Goal: Task Accomplishment & Management: Manage account settings

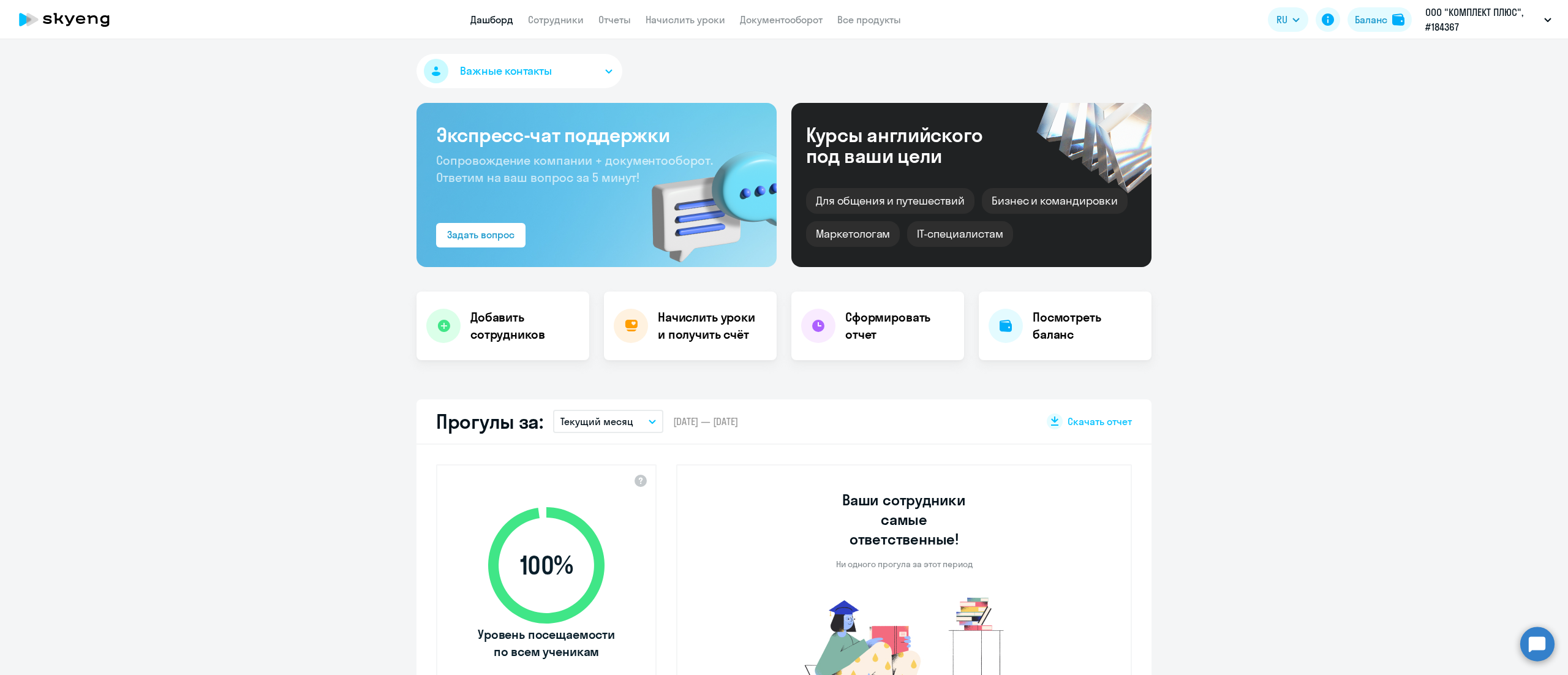
select select "30"
click at [573, 22] on link "Сотрудники" at bounding box center [556, 19] width 56 height 12
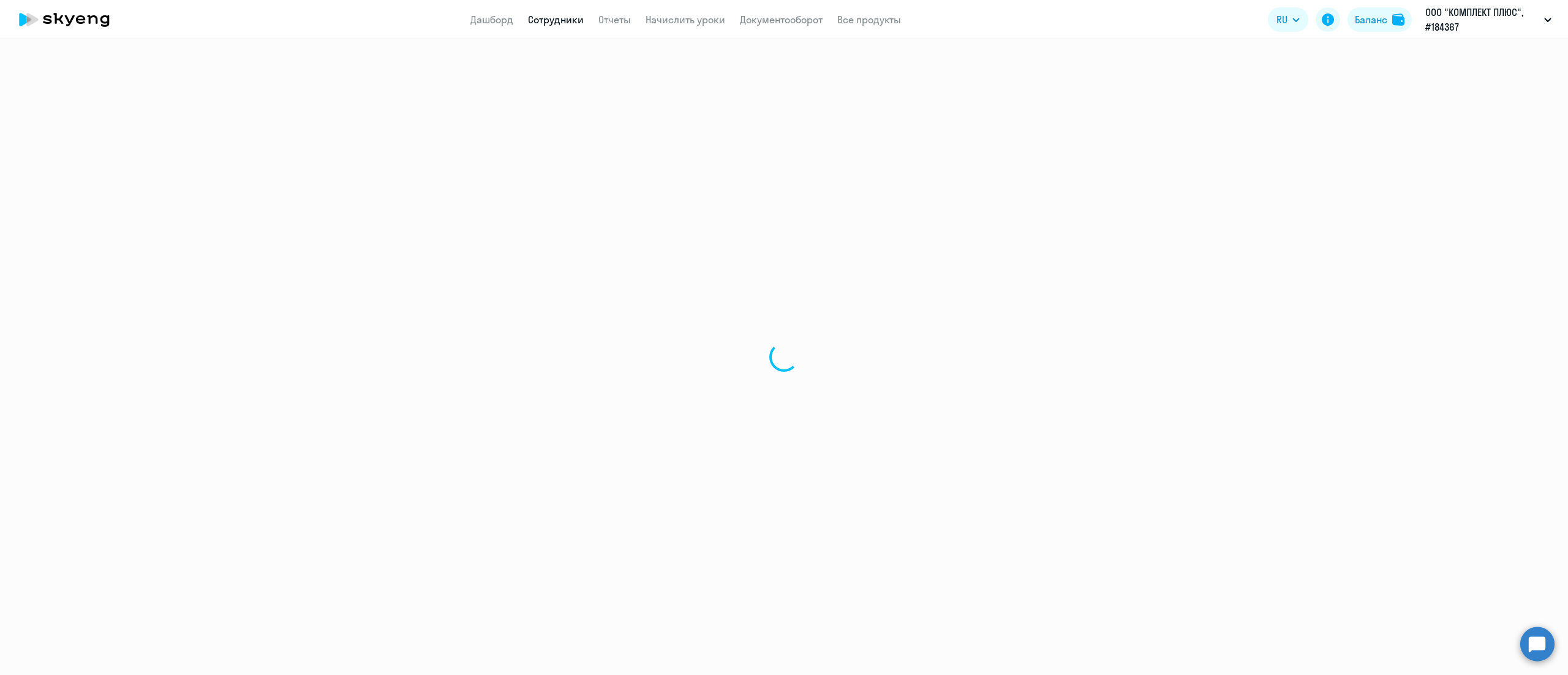
select select "30"
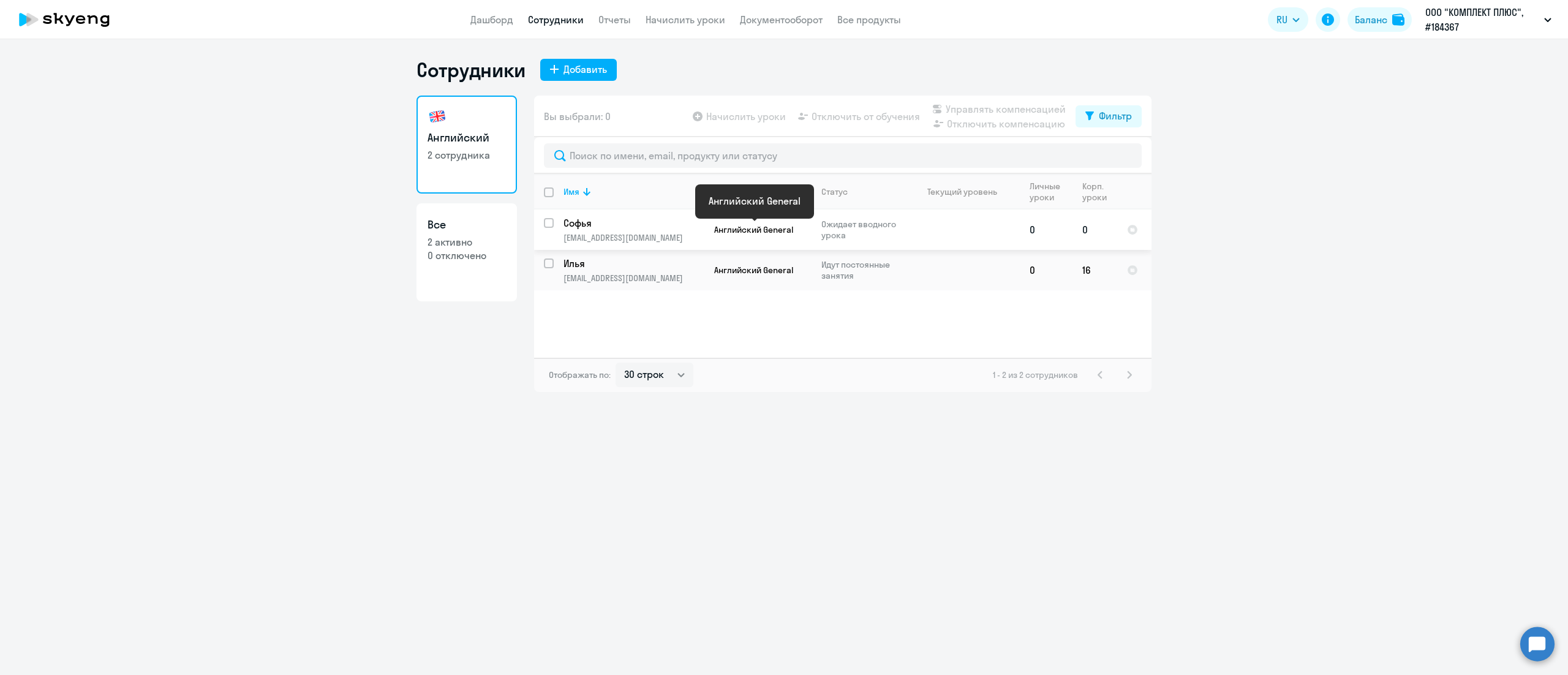
click at [729, 231] on span "Английский General" at bounding box center [753, 230] width 79 height 11
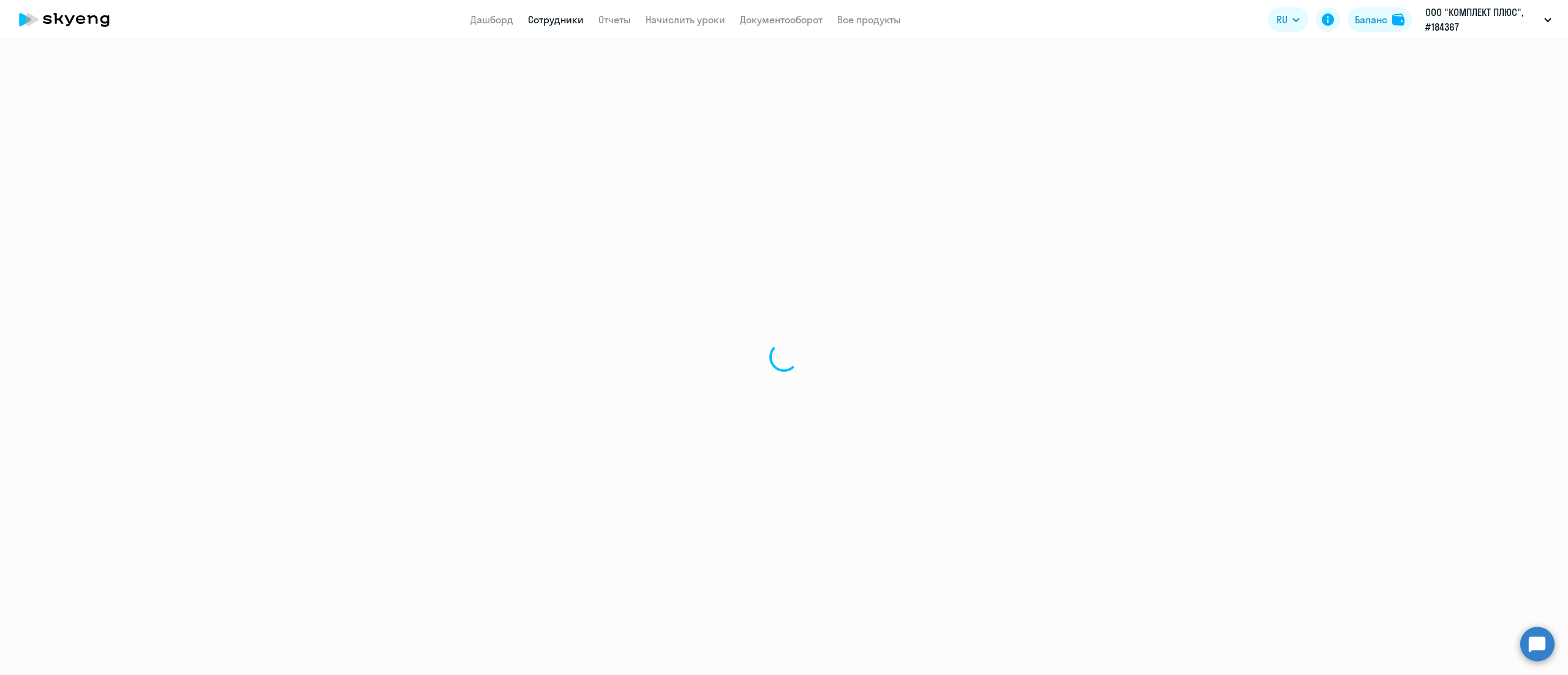
select select "english"
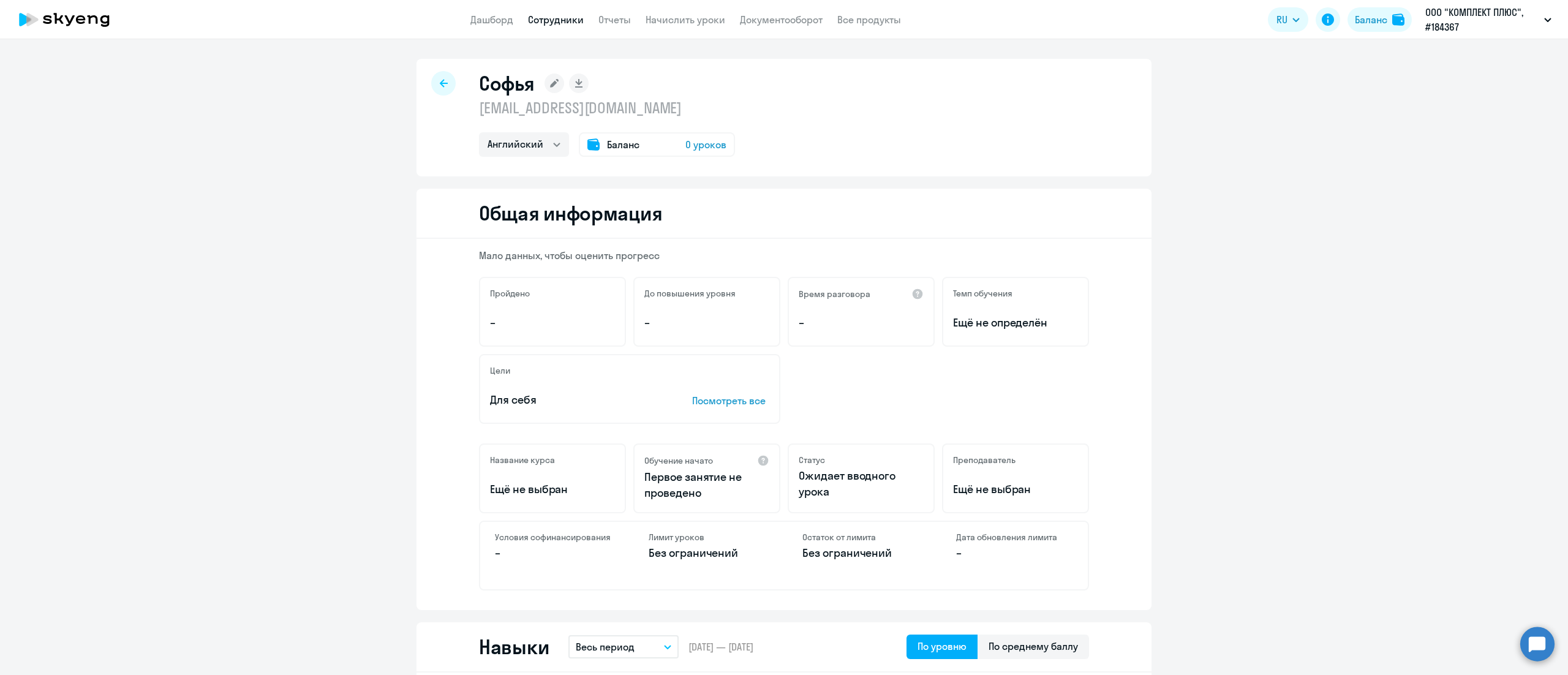
click at [440, 83] on icon at bounding box center [443, 82] width 8 height 8
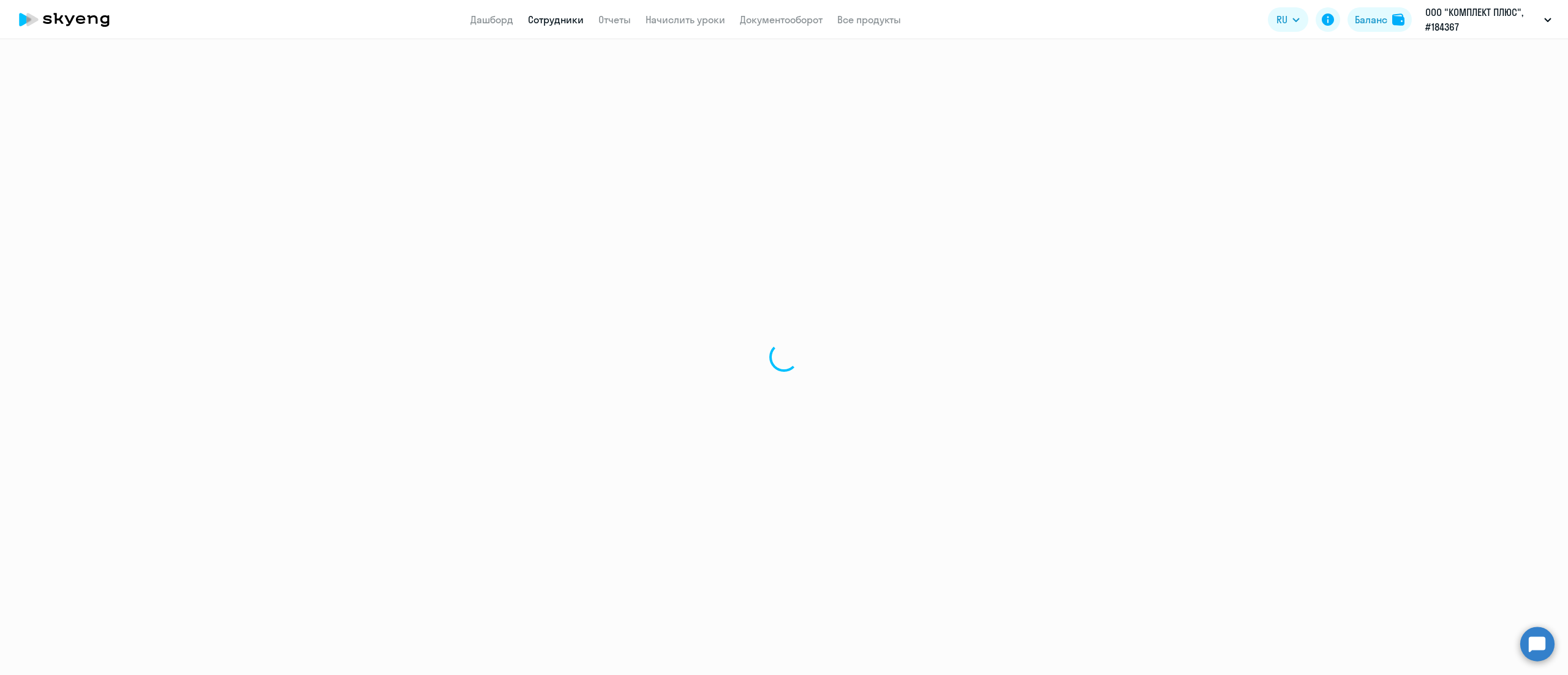
select select "30"
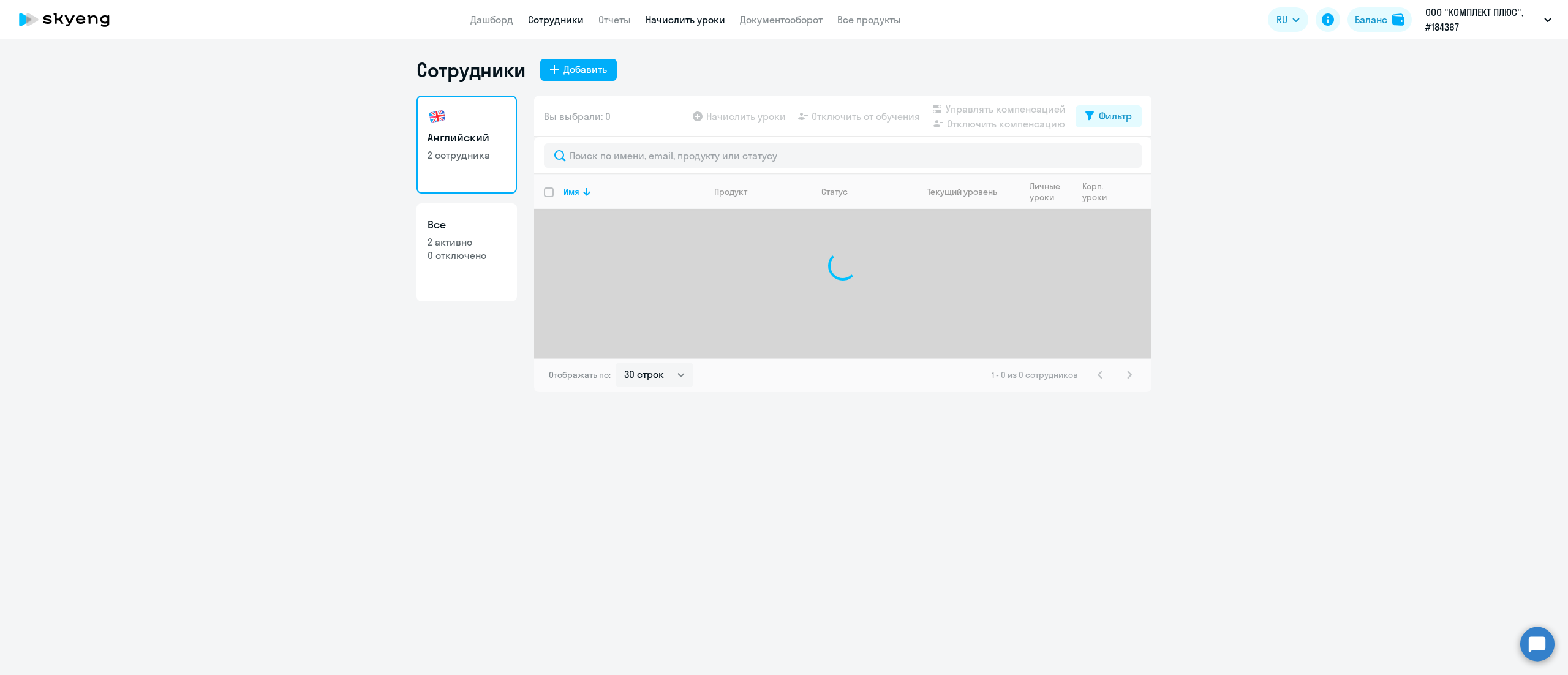
click at [674, 16] on link "Начислить уроки" at bounding box center [685, 19] width 79 height 12
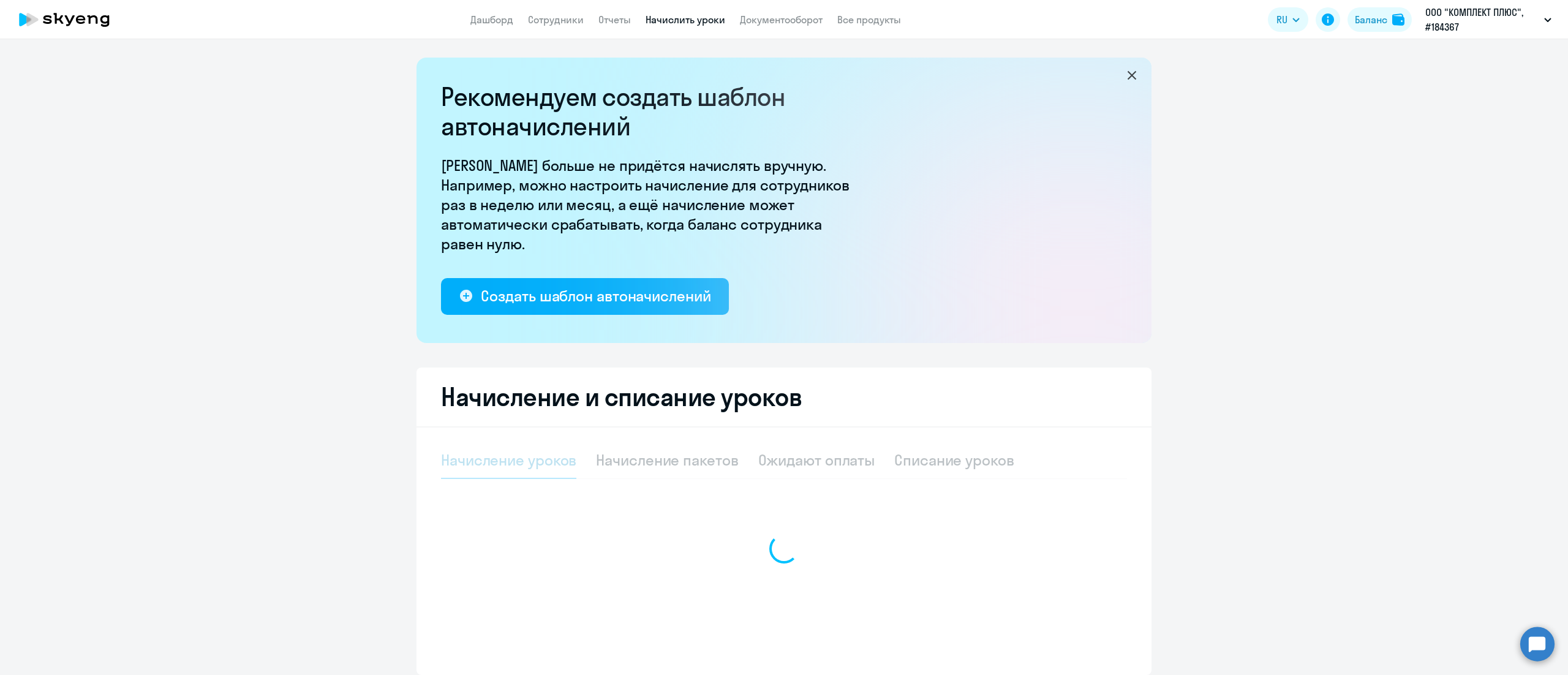
select select "10"
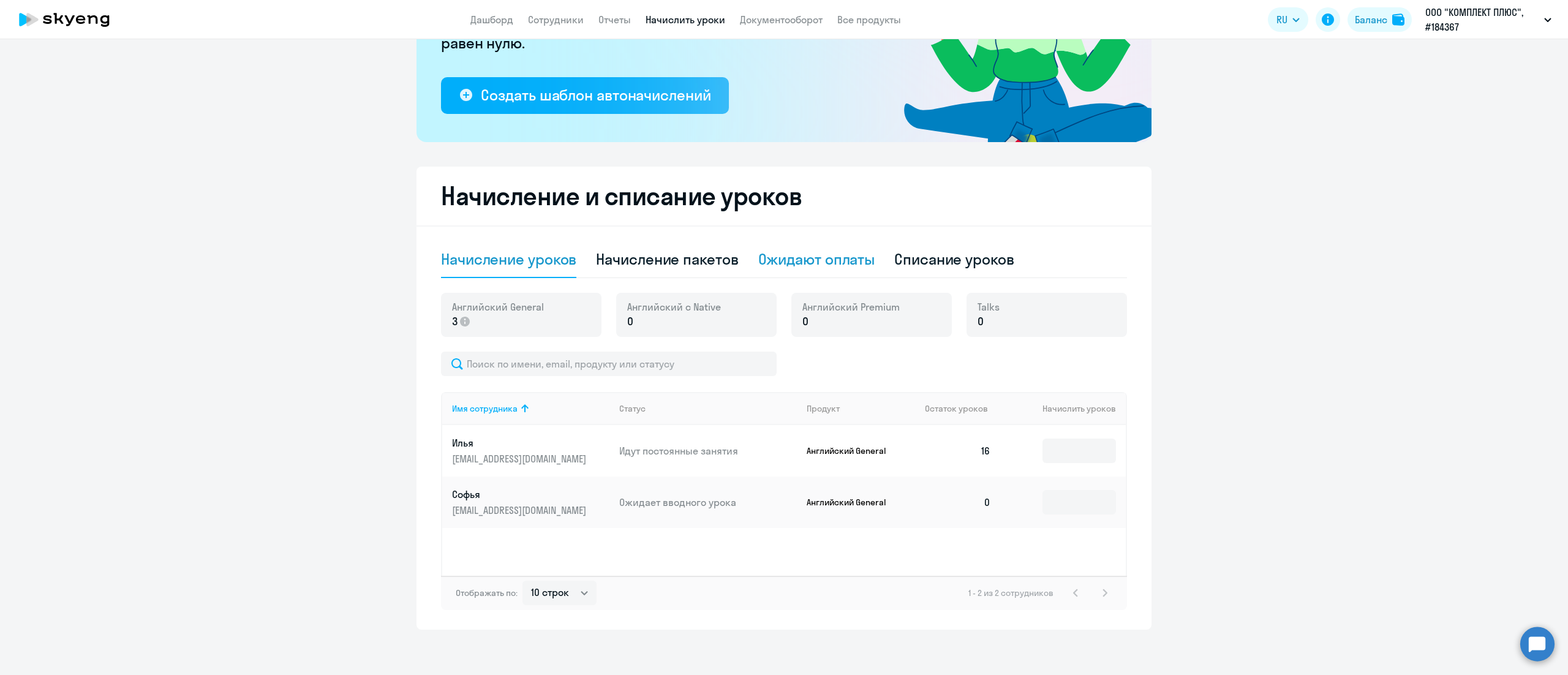
scroll to position [204, 0]
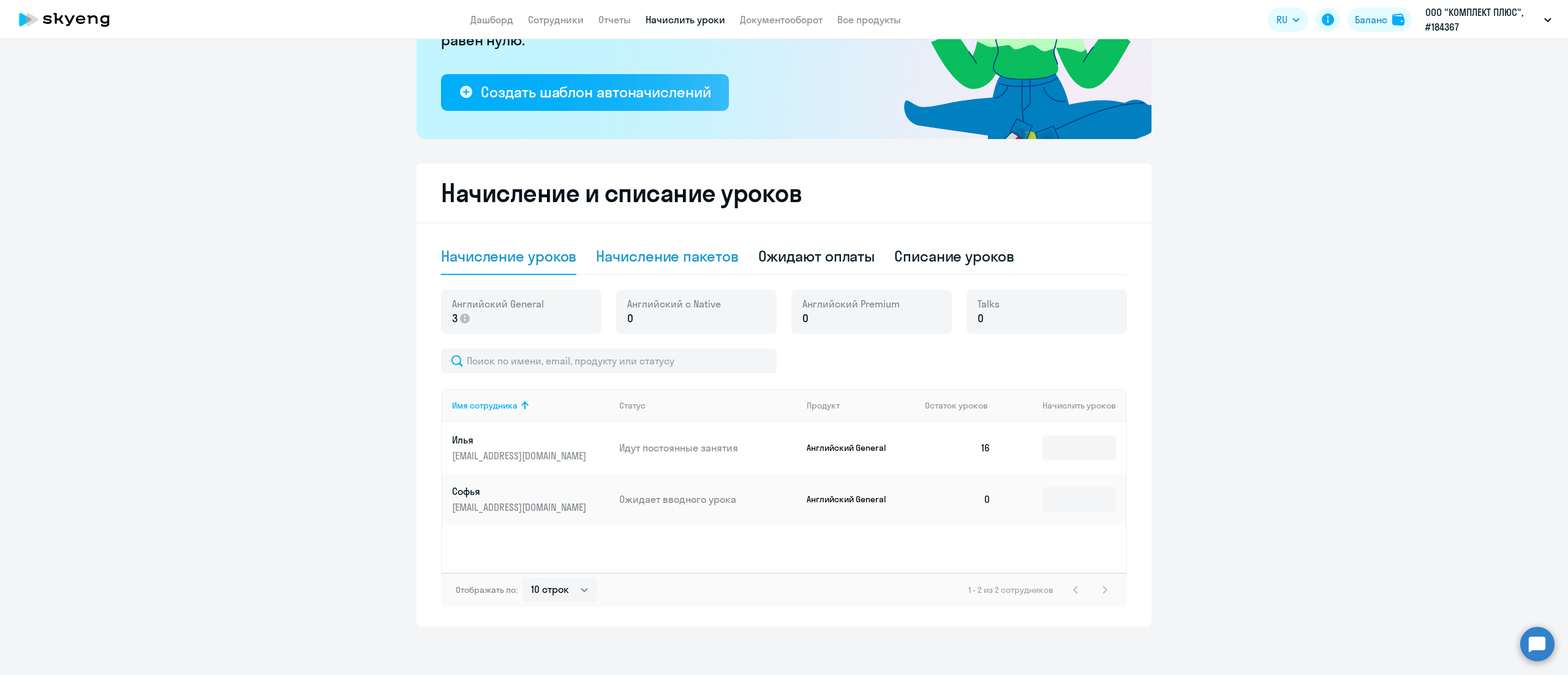
click at [698, 258] on div "Начисление пакетов" at bounding box center [667, 256] width 142 height 20
select select "10"
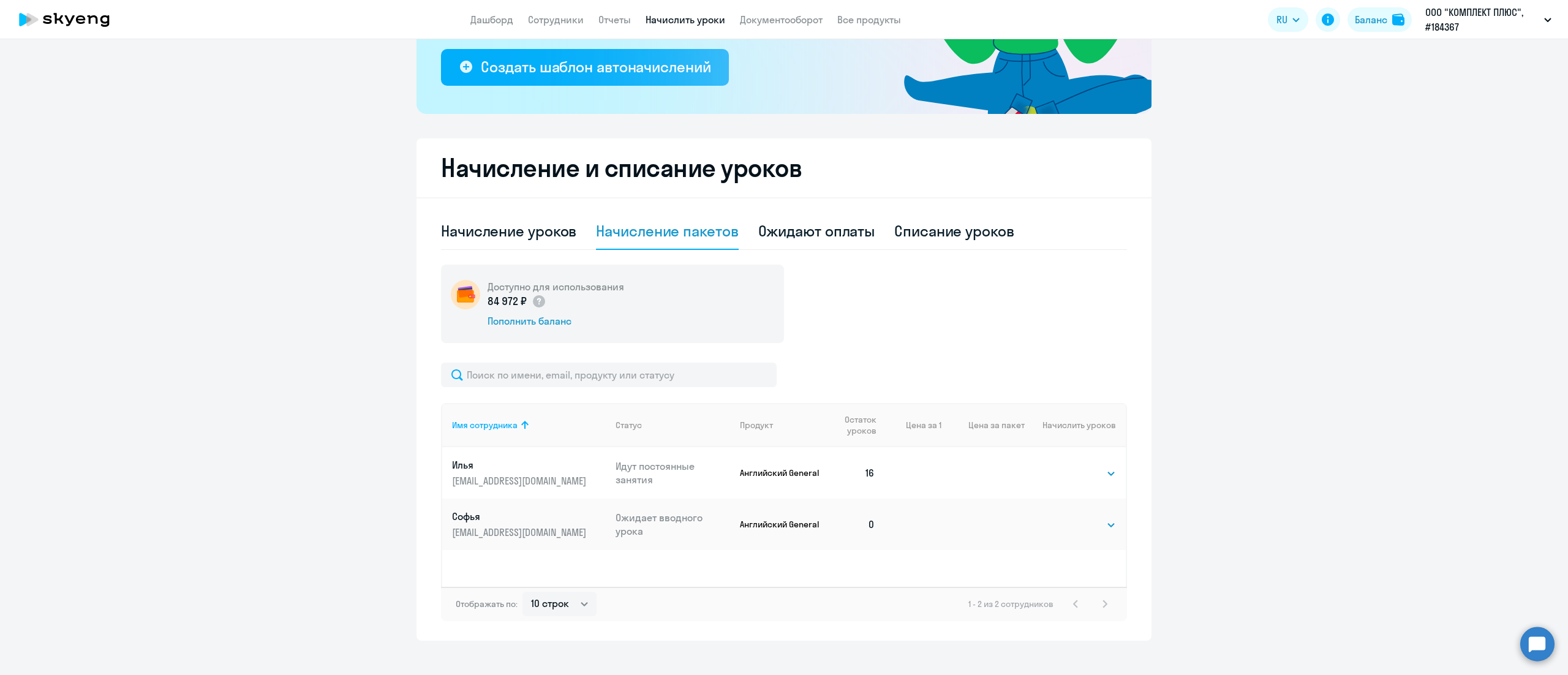
scroll to position [243, 0]
